Goal: Task Accomplishment & Management: Manage account settings

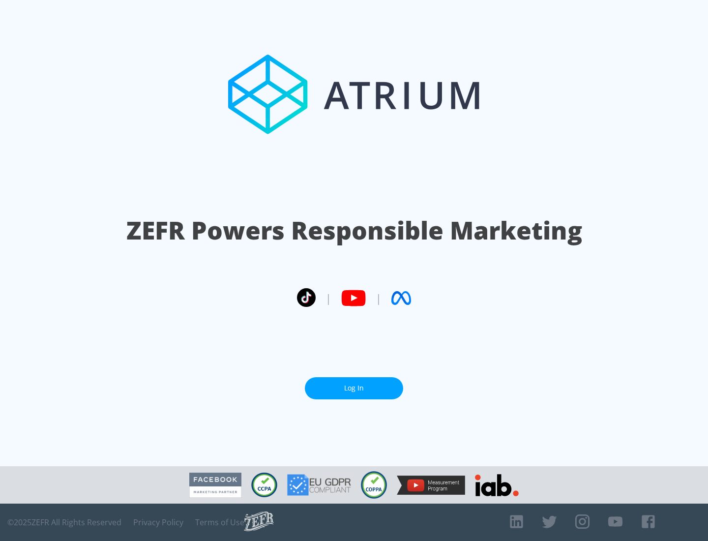
click at [354, 388] on link "Log In" at bounding box center [354, 388] width 98 height 22
